Goal: Transaction & Acquisition: Purchase product/service

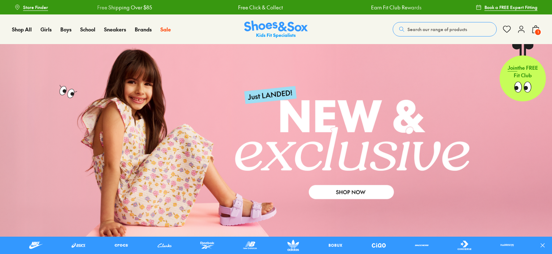
click at [436, 26] on button "Search our range of products" at bounding box center [444, 29] width 104 height 14
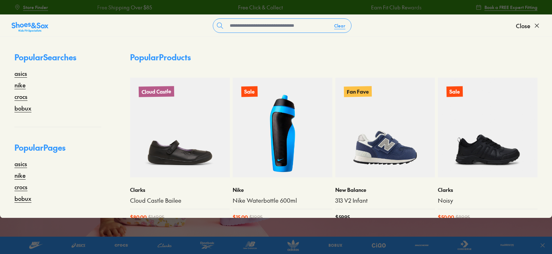
click at [436, 30] on form "Clear" at bounding box center [281, 25] width 467 height 14
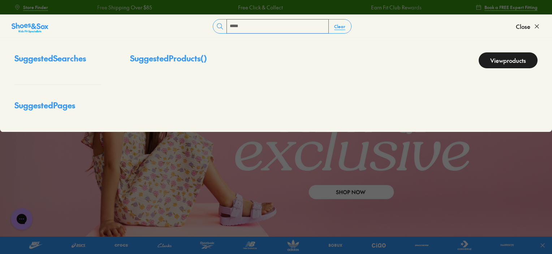
type input "*****"
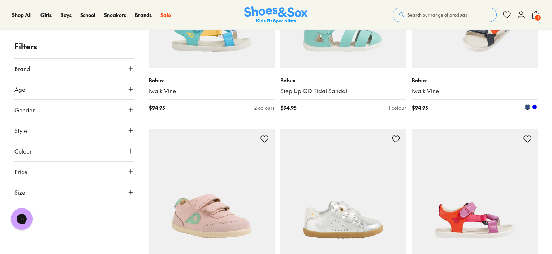
scroll to position [2636, 0]
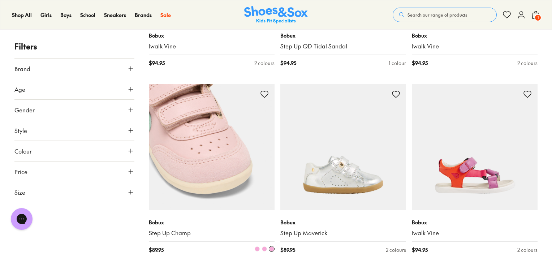
click at [199, 182] on img at bounding box center [212, 147] width 126 height 126
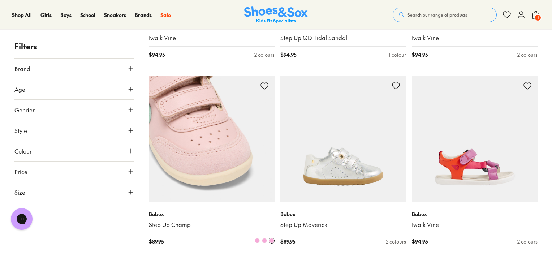
scroll to position [2650, 0]
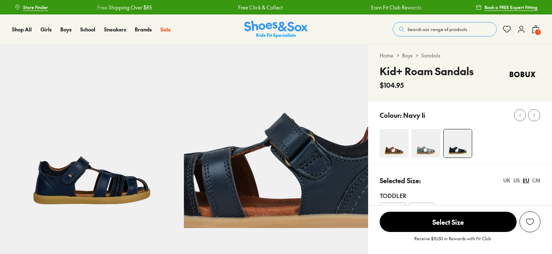
select select "*"
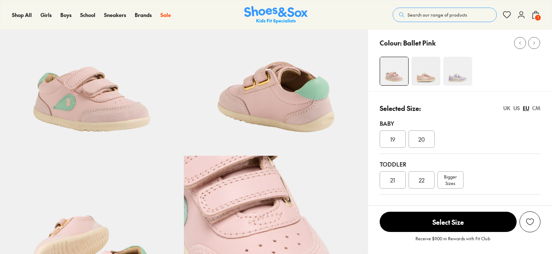
click at [428, 68] on img at bounding box center [425, 71] width 29 height 29
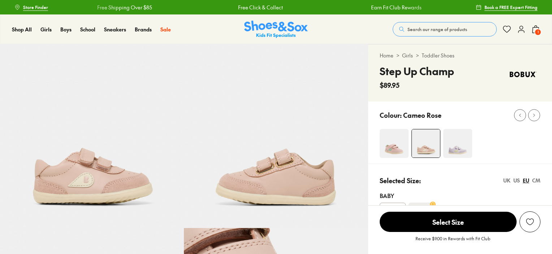
click at [455, 147] on img at bounding box center [457, 143] width 29 height 29
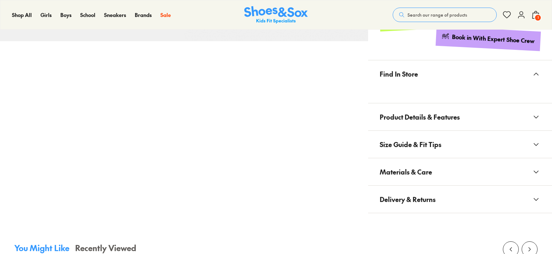
select select "*"
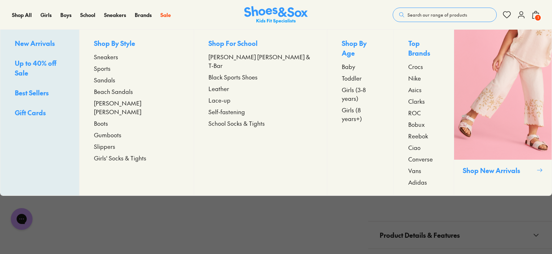
scroll to position [72, 0]
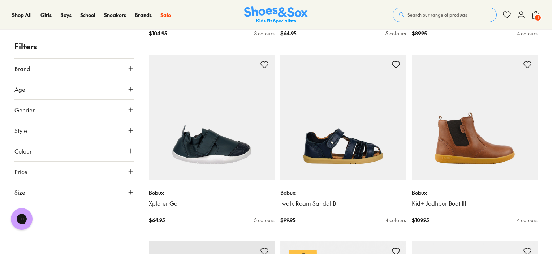
scroll to position [1642, 0]
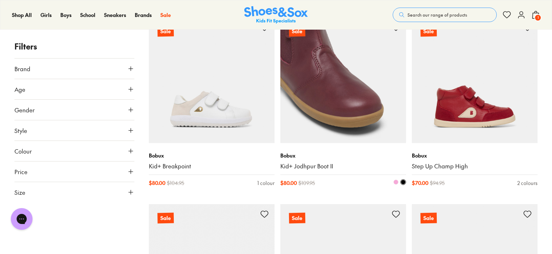
scroll to position [2942, 0]
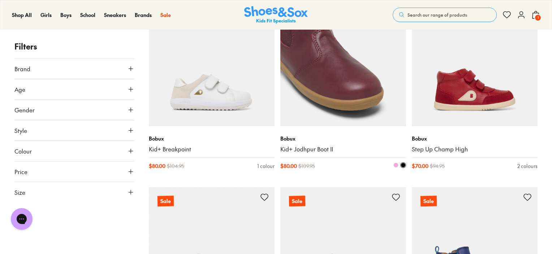
click at [357, 97] on img at bounding box center [343, 63] width 126 height 126
click at [357, 99] on img at bounding box center [343, 63] width 126 height 126
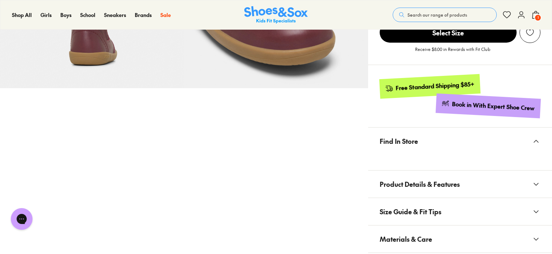
click at [416, 234] on span "Materials & Care" at bounding box center [405, 238] width 52 height 21
select select "*"
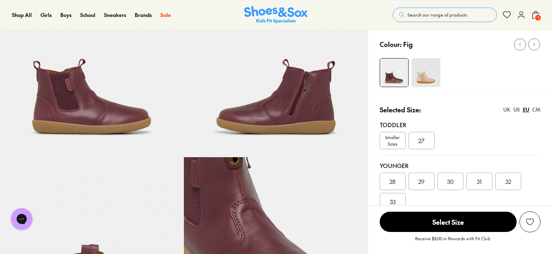
scroll to position [72, 0]
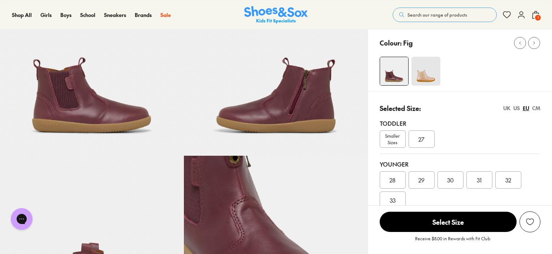
click at [398, 143] on span "Smaller Sizes" at bounding box center [392, 138] width 25 height 13
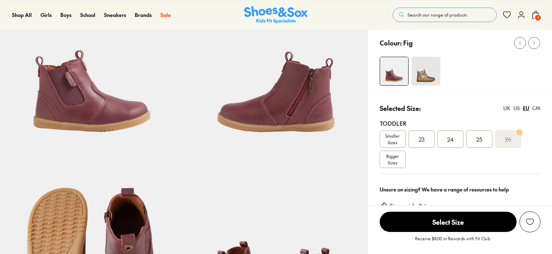
scroll to position [108, 0]
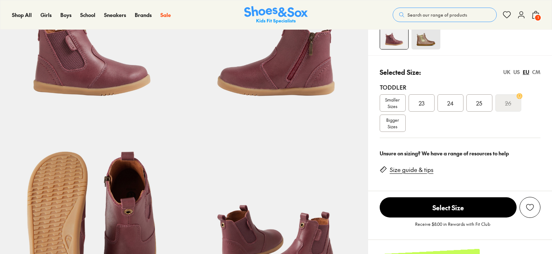
click at [456, 105] on div "24" at bounding box center [450, 102] width 26 height 17
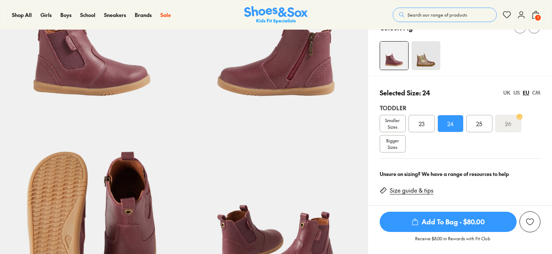
select select "*"
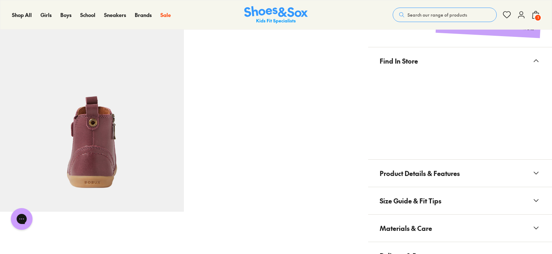
scroll to position [397, 0]
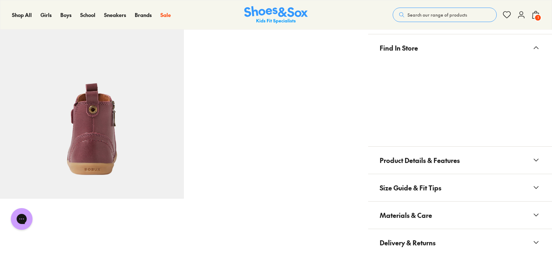
click at [417, 214] on span "Materials & Care" at bounding box center [405, 214] width 52 height 21
